Goal: Information Seeking & Learning: Learn about a topic

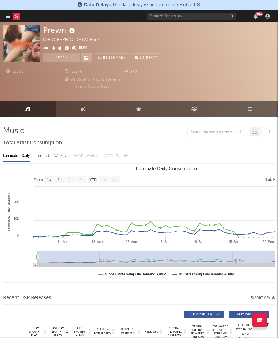
select select "1w"
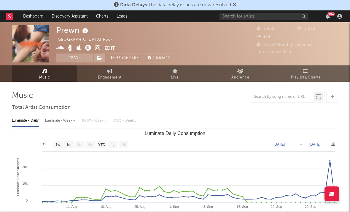
click at [78, 48] on icon at bounding box center [79, 48] width 5 height 6
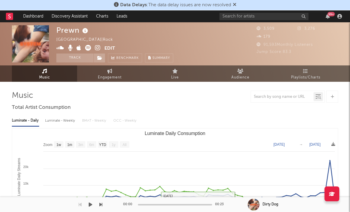
click at [177, 208] on rect "Luminate Daily Consumption" at bounding box center [175, 187] width 326 height 119
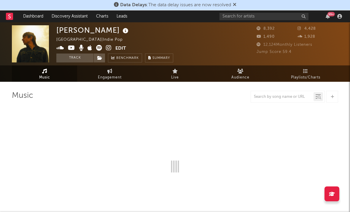
select select "6m"
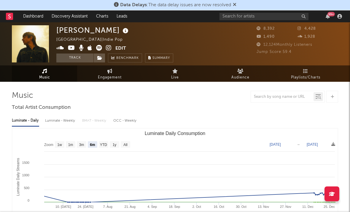
click at [109, 48] on icon at bounding box center [109, 48] width 6 height 6
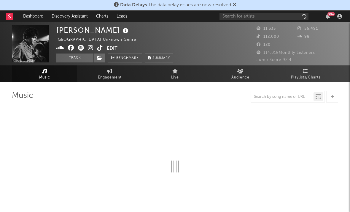
select select "6m"
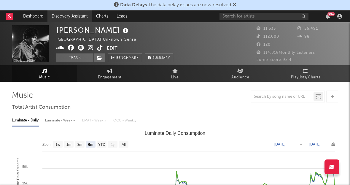
click at [92, 22] on link "Discovery Assistant" at bounding box center [70, 16] width 45 height 12
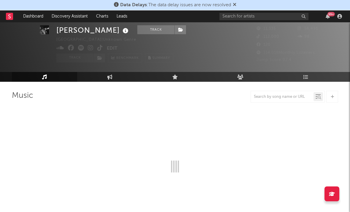
scroll to position [15, 0]
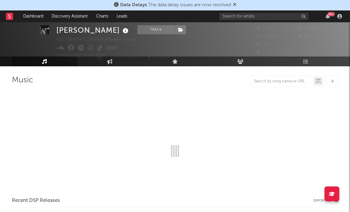
select select "6m"
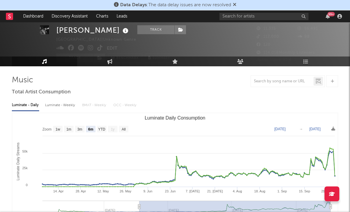
click at [92, 49] on icon at bounding box center [91, 48] width 6 height 6
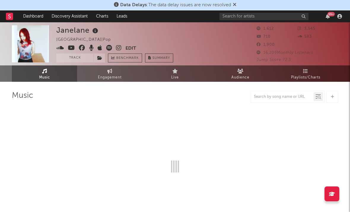
select select "1w"
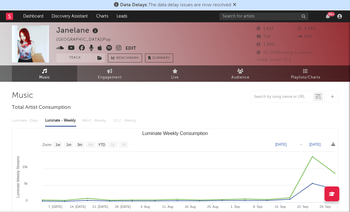
click at [119, 49] on icon at bounding box center [119, 48] width 6 height 6
click at [99, 50] on icon at bounding box center [100, 48] width 5 height 6
click at [119, 48] on icon at bounding box center [119, 48] width 6 height 6
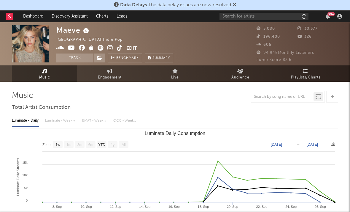
select select "1w"
click at [111, 48] on icon at bounding box center [110, 48] width 6 height 6
click at [92, 48] on icon at bounding box center [91, 48] width 5 height 6
click at [101, 50] on icon at bounding box center [101, 48] width 6 height 6
click at [72, 48] on icon at bounding box center [71, 48] width 7 height 6
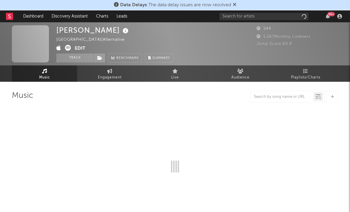
select select "6m"
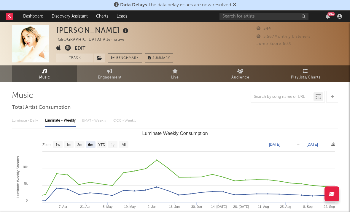
click at [58, 48] on icon at bounding box center [58, 48] width 5 height 6
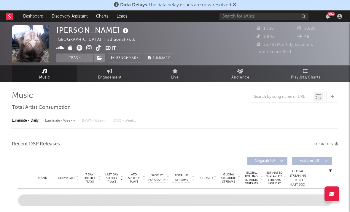
select select "1w"
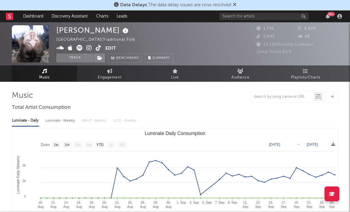
click at [89, 49] on icon at bounding box center [89, 48] width 6 height 6
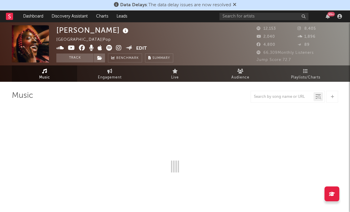
select select "6m"
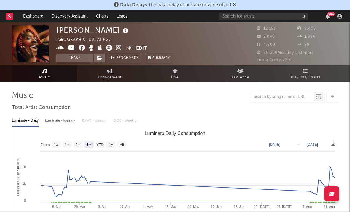
click at [119, 47] on icon at bounding box center [119, 48] width 6 height 6
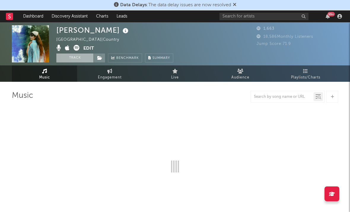
select select "6m"
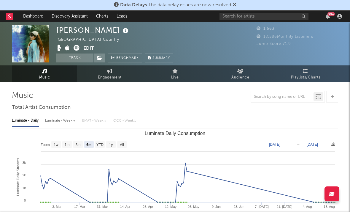
click at [69, 49] on icon at bounding box center [67, 48] width 5 height 6
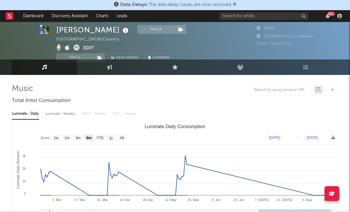
scroll to position [7, 0]
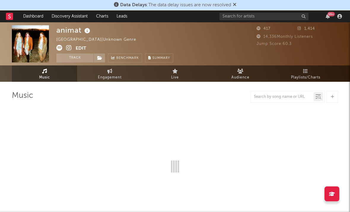
select select "1w"
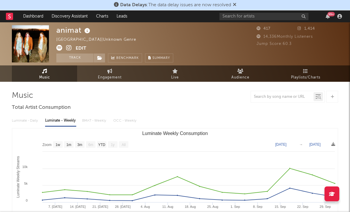
click at [69, 49] on icon at bounding box center [69, 48] width 6 height 6
click at [60, 49] on icon at bounding box center [59, 48] width 6 height 6
click at [61, 48] on icon at bounding box center [59, 48] width 6 height 6
